Goal: Information Seeking & Learning: Learn about a topic

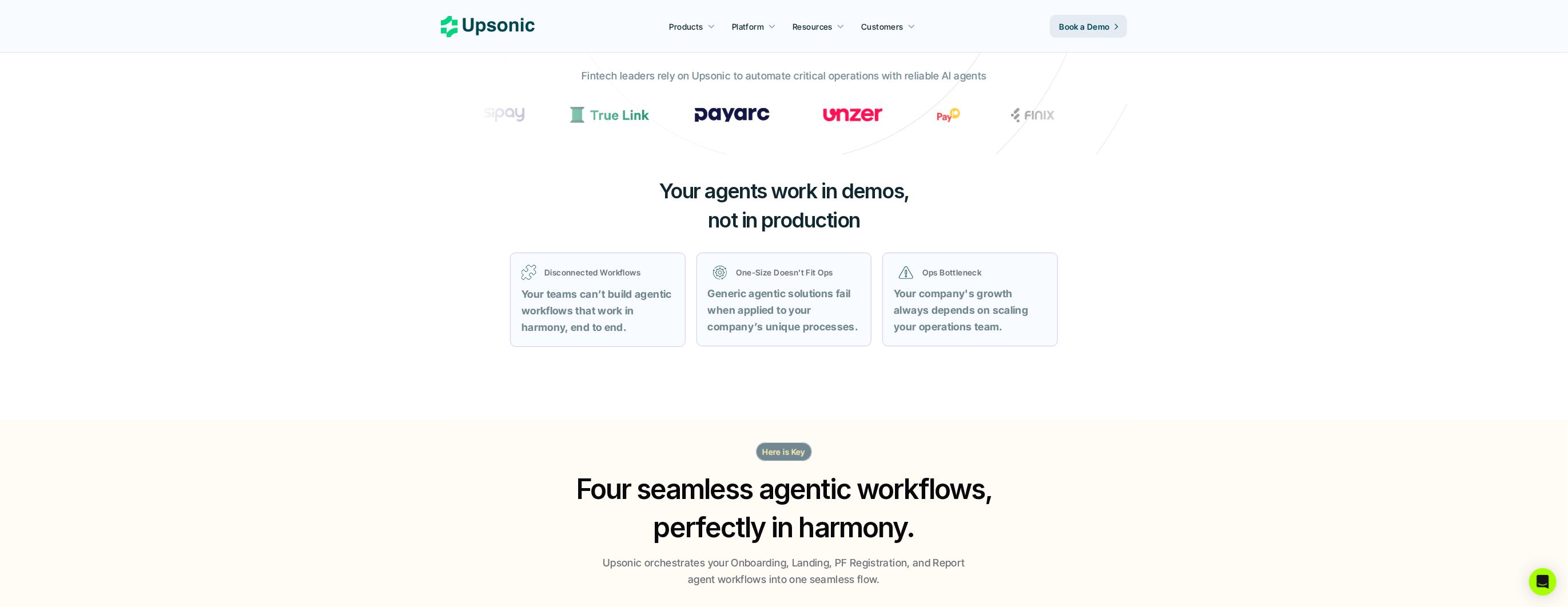
scroll to position [363, 0]
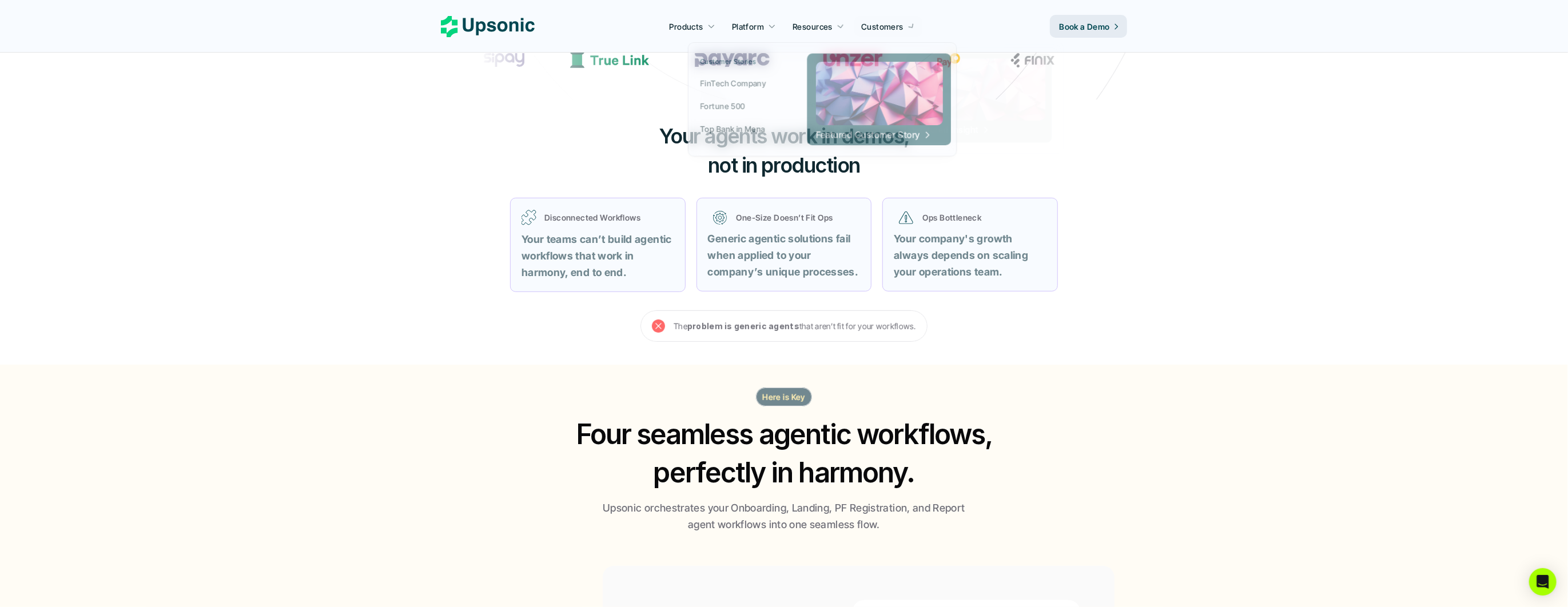
click at [866, 26] on p "Customers" at bounding box center [883, 27] width 43 height 12
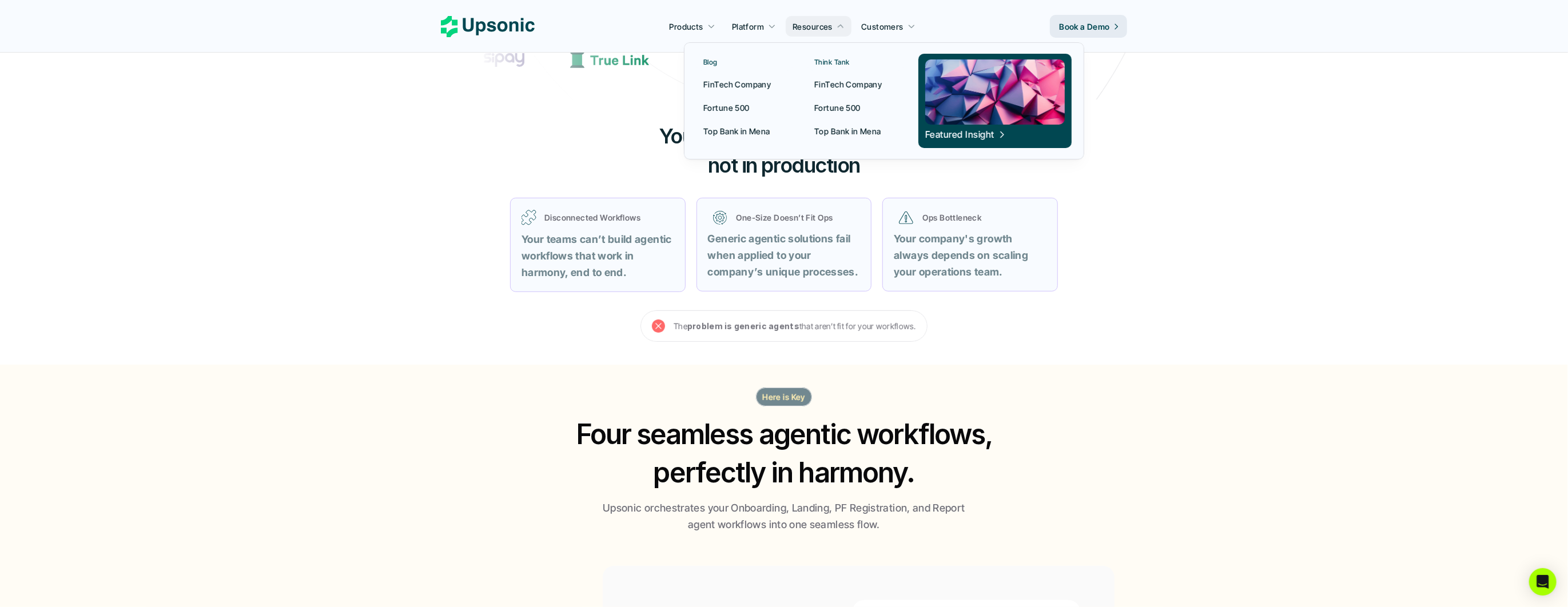
click at [736, 77] on link "FinTech Company" at bounding box center [744, 84] width 97 height 21
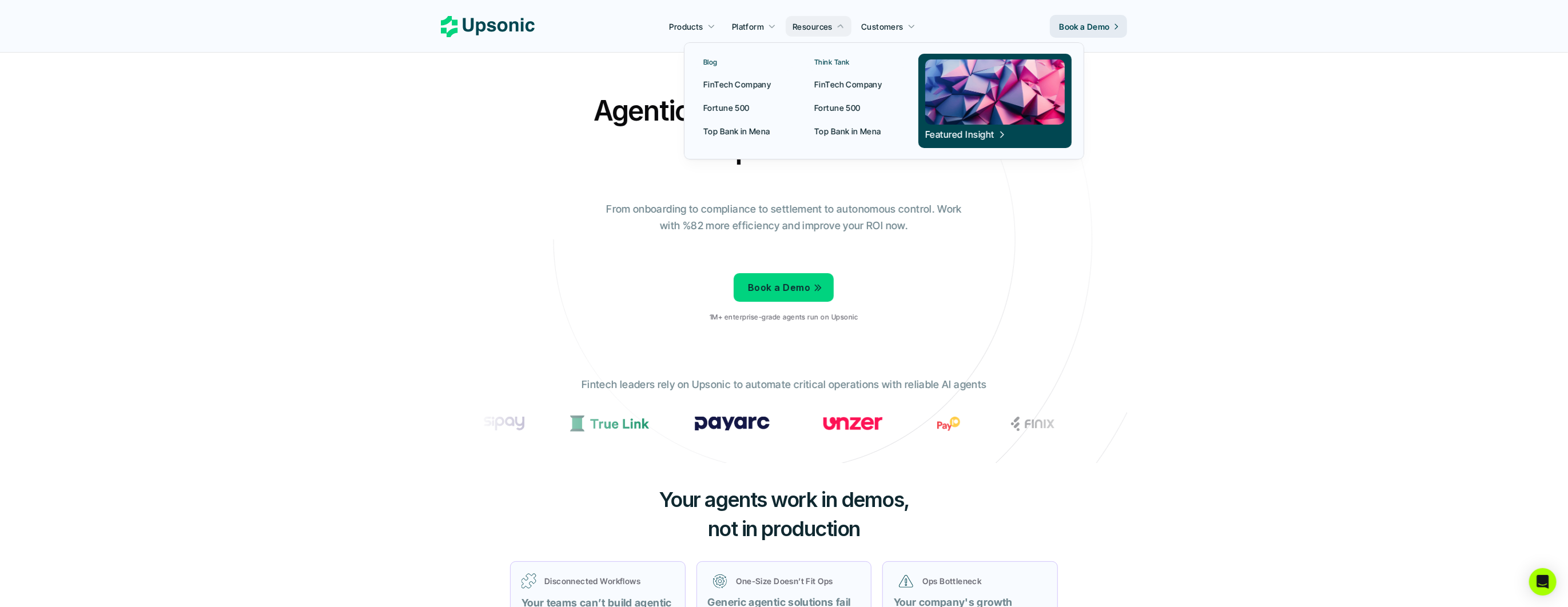
click at [771, 78] on link "FinTech Company" at bounding box center [744, 84] width 97 height 21
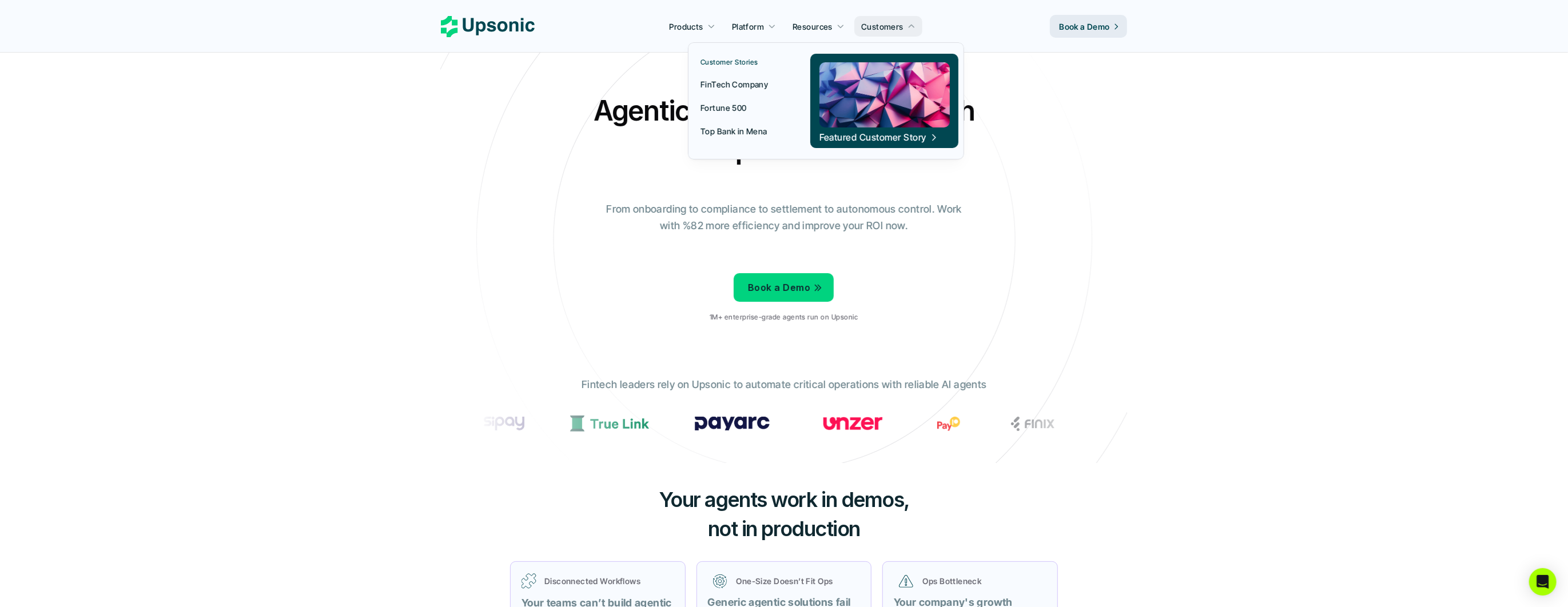
click at [740, 108] on p "Fortune 500" at bounding box center [724, 108] width 46 height 12
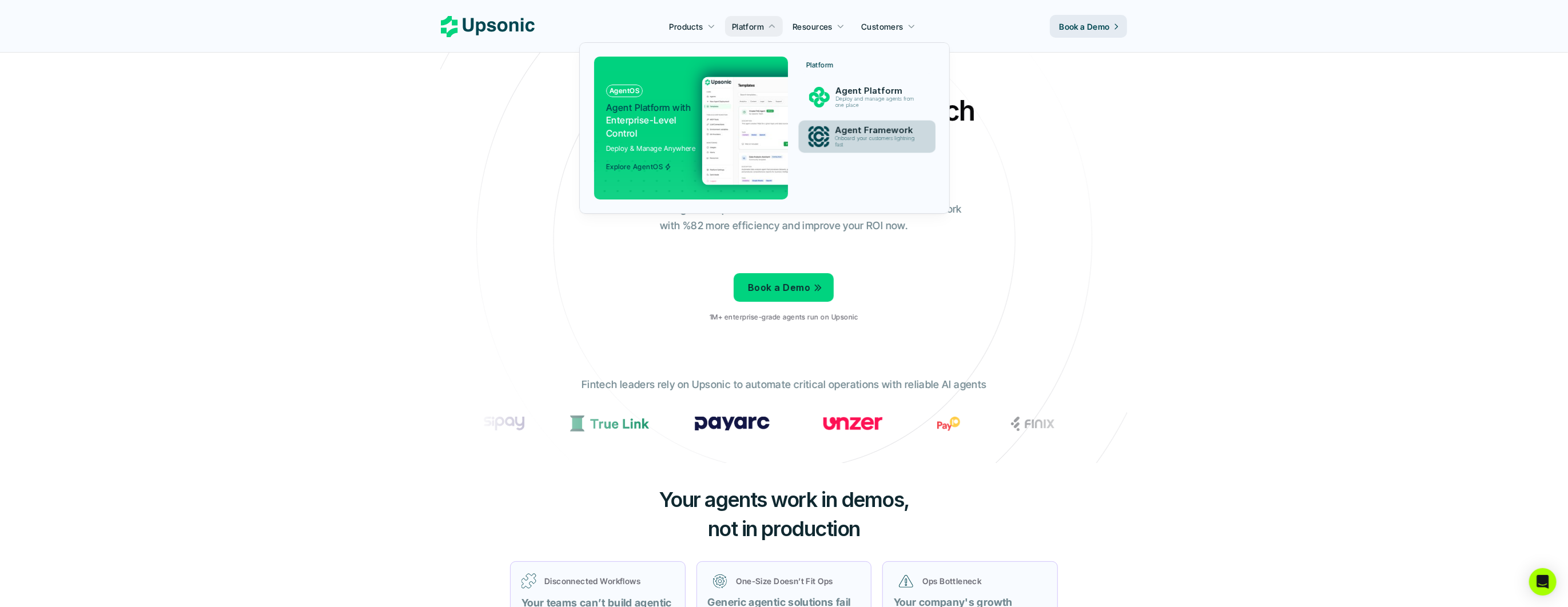
click at [864, 102] on p "Deploy and manage agents from one place" at bounding box center [877, 102] width 83 height 13
click at [855, 127] on p "Agent Framework" at bounding box center [877, 130] width 85 height 10
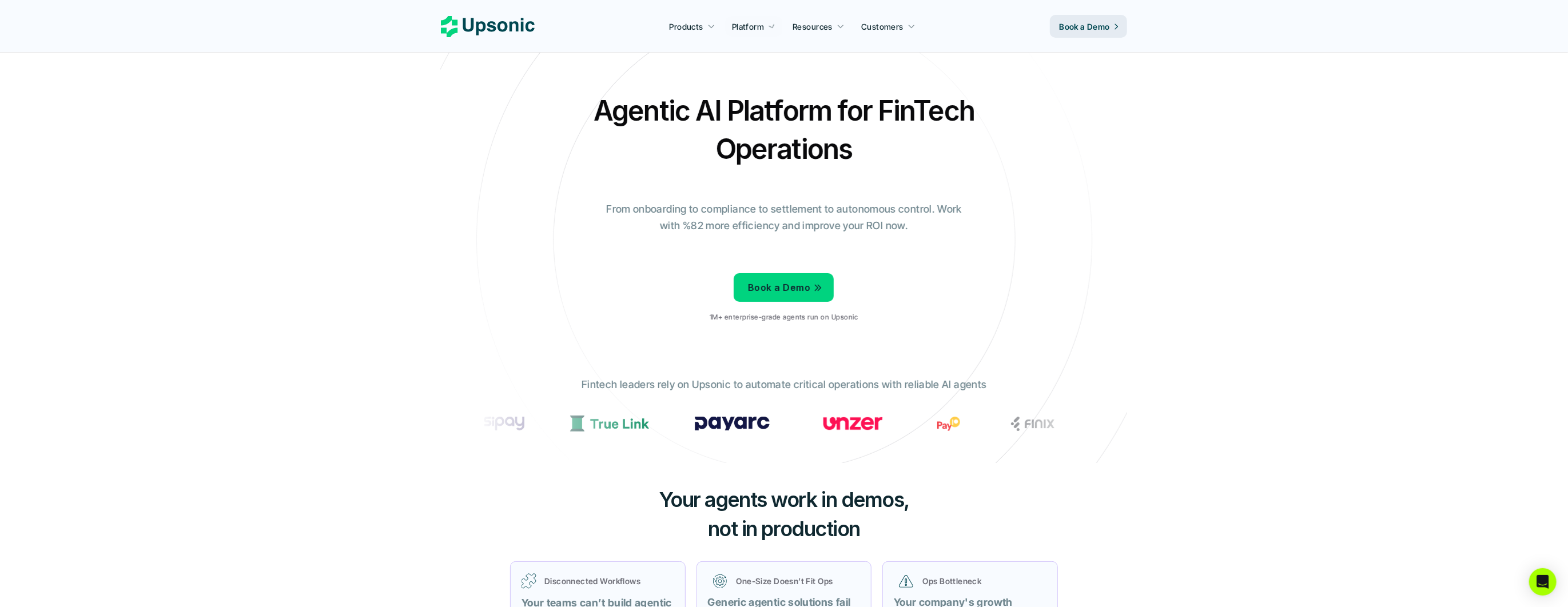
click at [1113, 285] on div "Agentic AI Platform for FinTech Operations From onboarding to compliance to set…" at bounding box center [783, 211] width 669 height 240
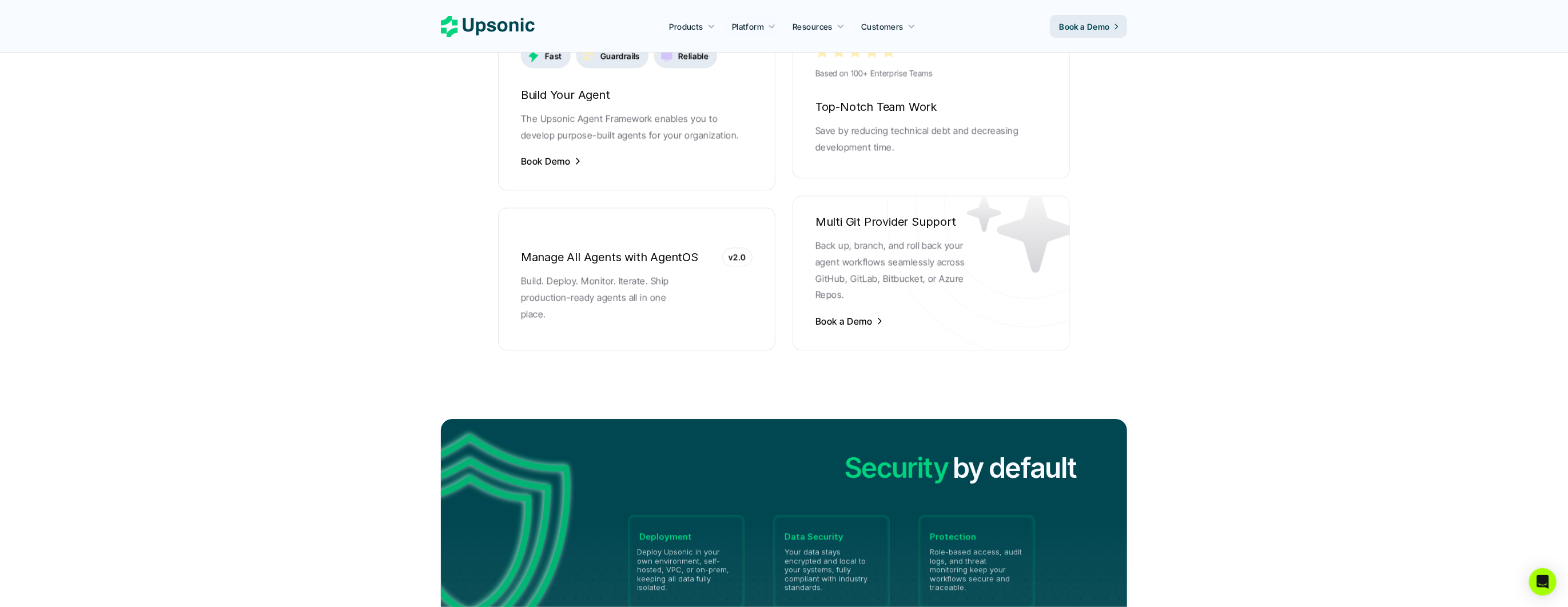
scroll to position [2604, 0]
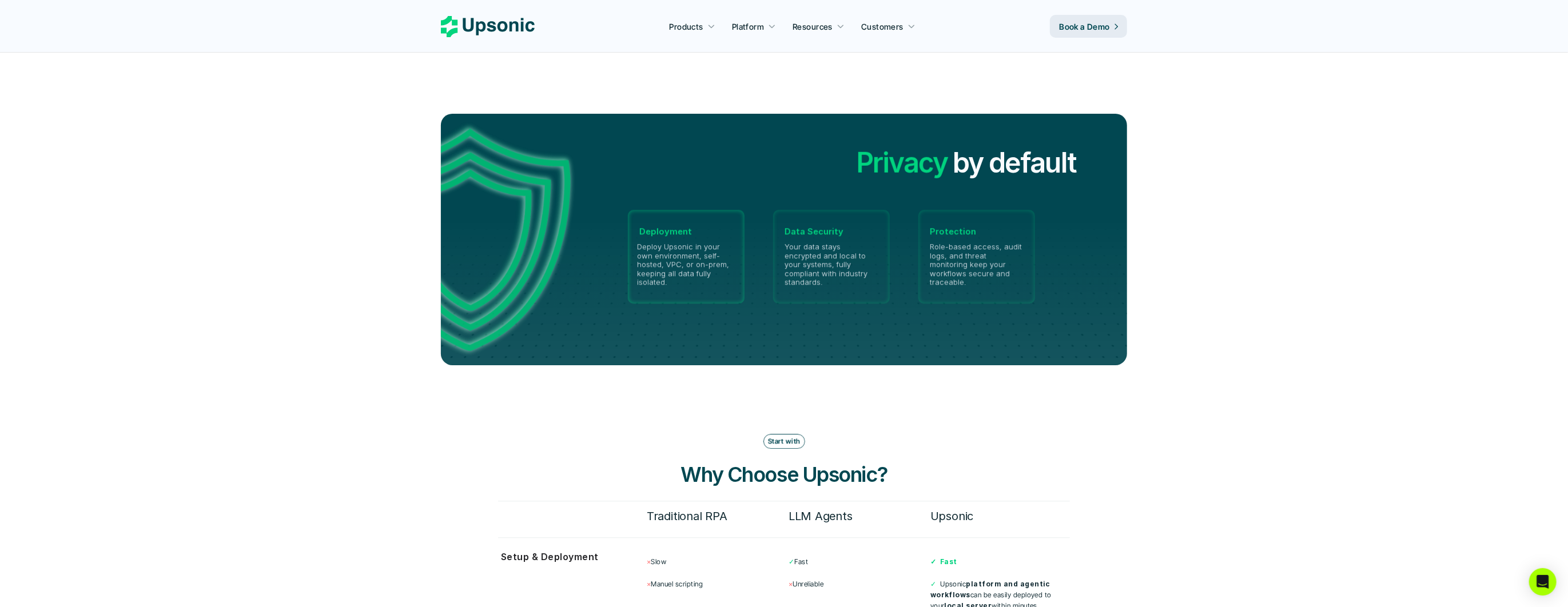
click at [597, 339] on div at bounding box center [784, 294] width 823 height 144
click at [701, 506] on h6 "Traditional RPA" at bounding box center [716, 516] width 139 height 19
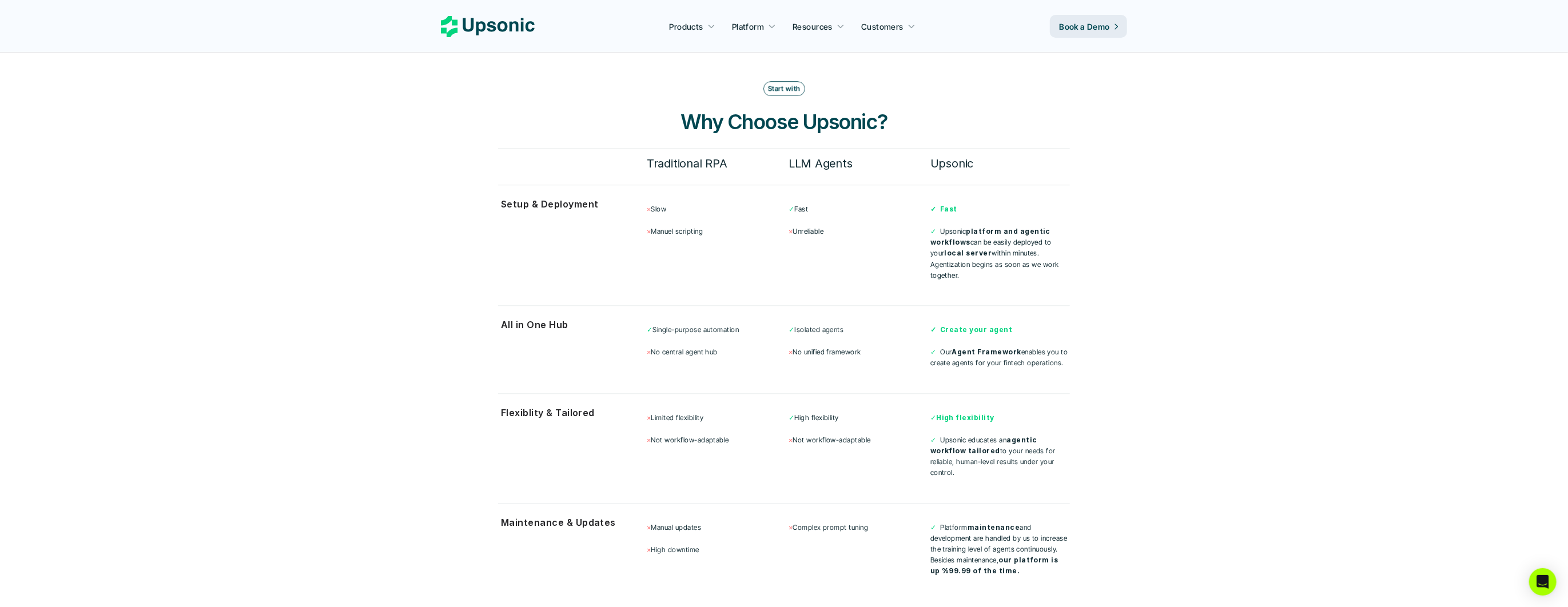
scroll to position [2955, 0]
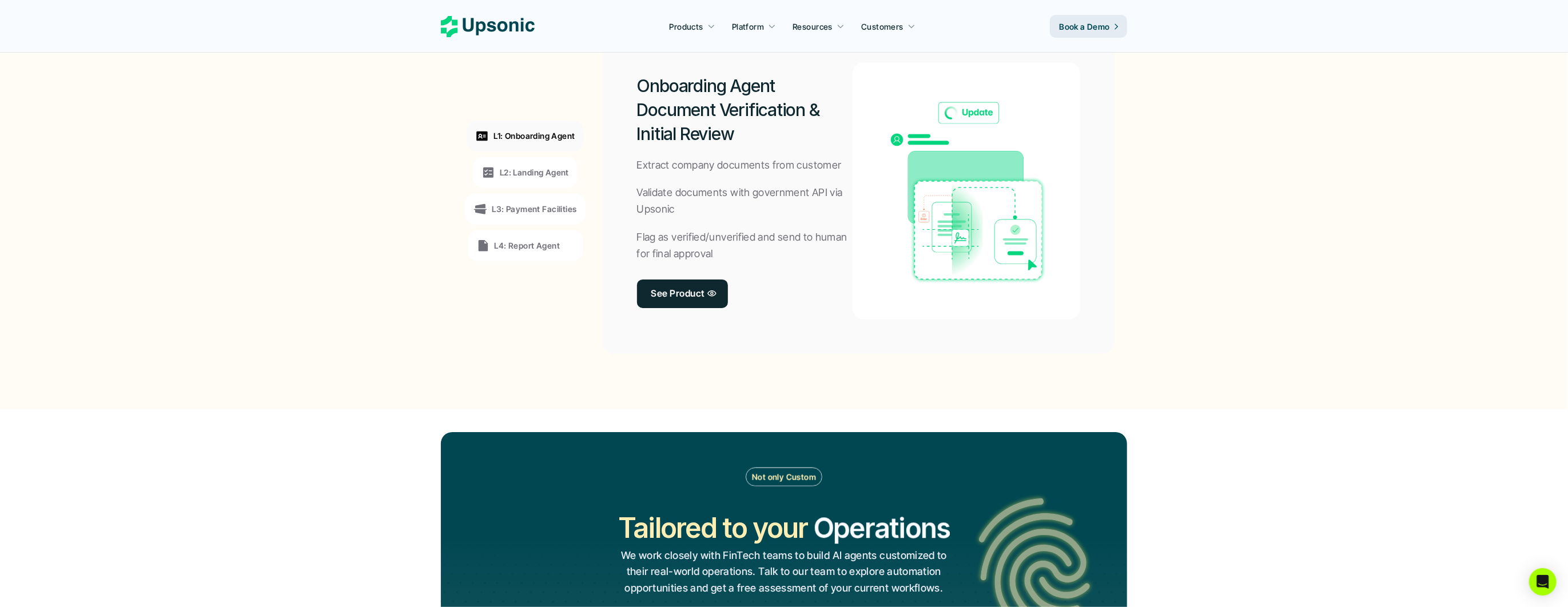
scroll to position [898, 0]
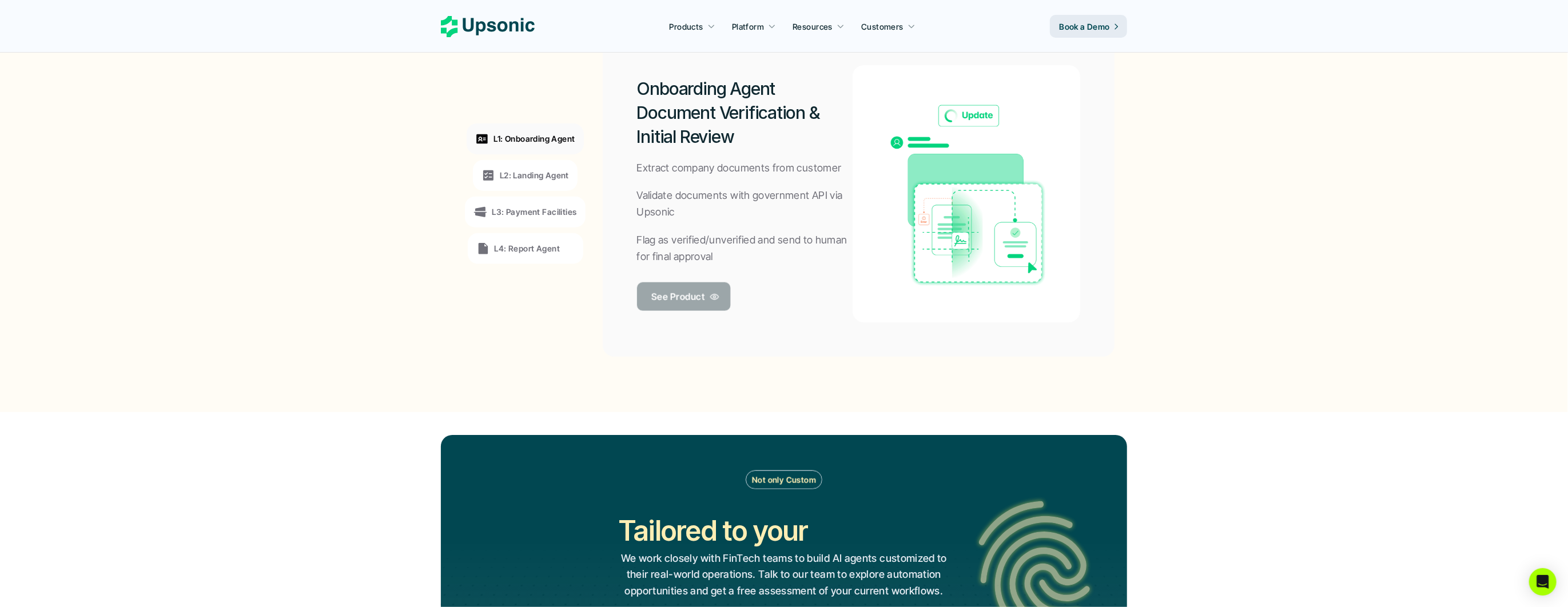
click at [665, 296] on p "See Product" at bounding box center [677, 296] width 53 height 16
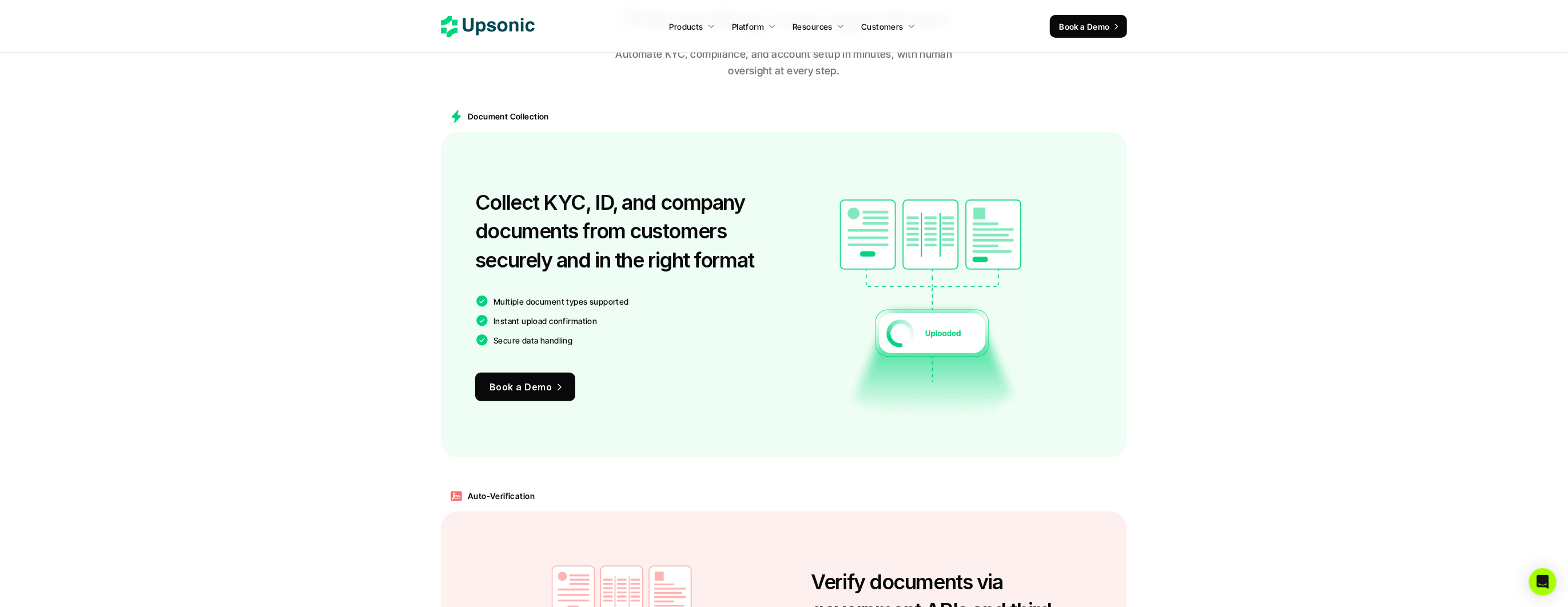
scroll to position [807, 0]
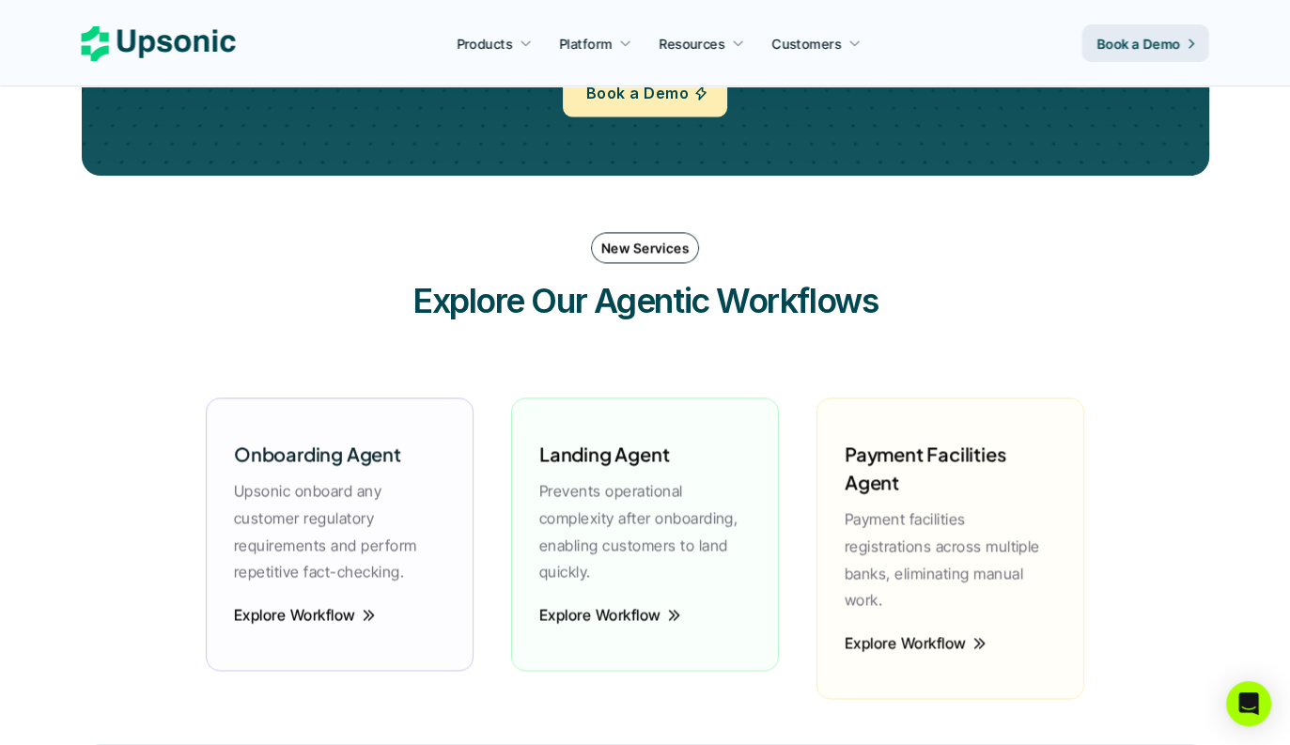
click at [1200, 371] on div "New Services Explore Our Agentic Workflows Onboarding Agent Upsonic onboard any…" at bounding box center [645, 478] width 1127 height 531
